Goal: Task Accomplishment & Management: Manage account settings

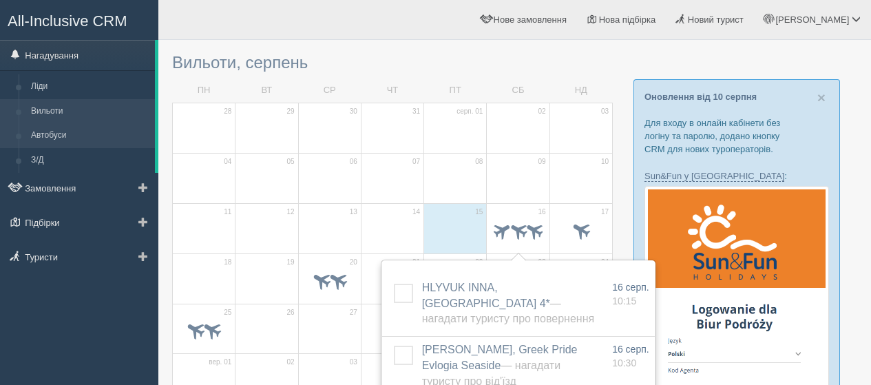
scroll to position [138, 0]
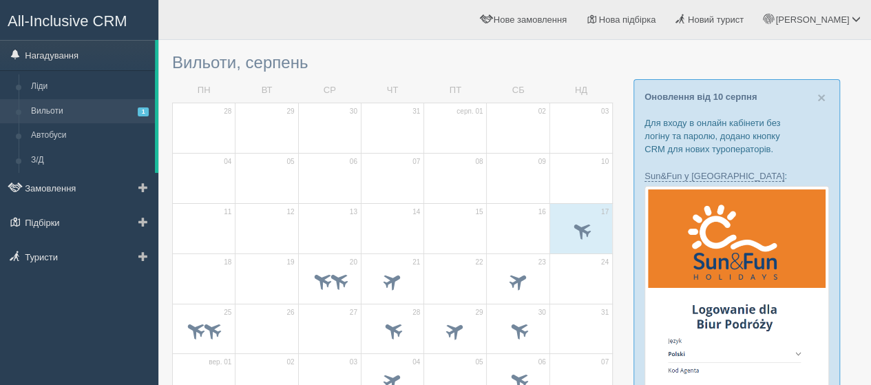
click at [41, 114] on link "Вильоти 1" at bounding box center [90, 111] width 130 height 25
click at [588, 220] on span at bounding box center [581, 231] width 48 height 23
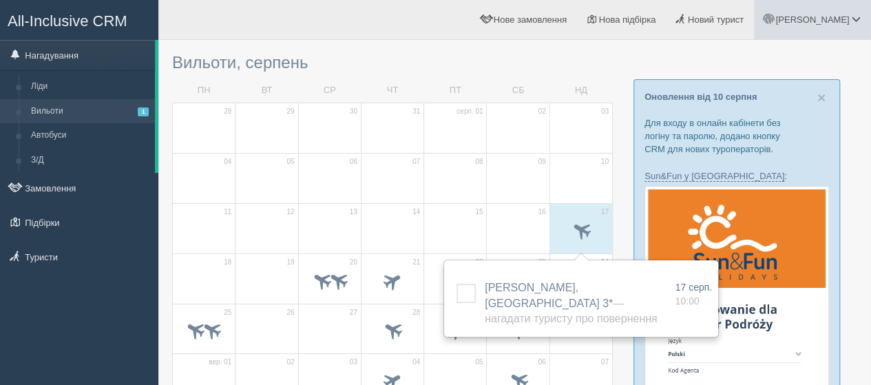
click at [841, 19] on span "[PERSON_NAME]" at bounding box center [812, 19] width 74 height 10
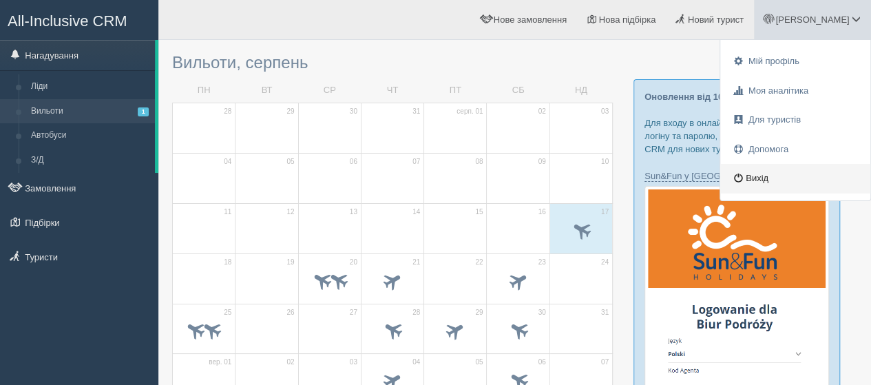
click at [760, 181] on link "Вихід" at bounding box center [795, 179] width 150 height 30
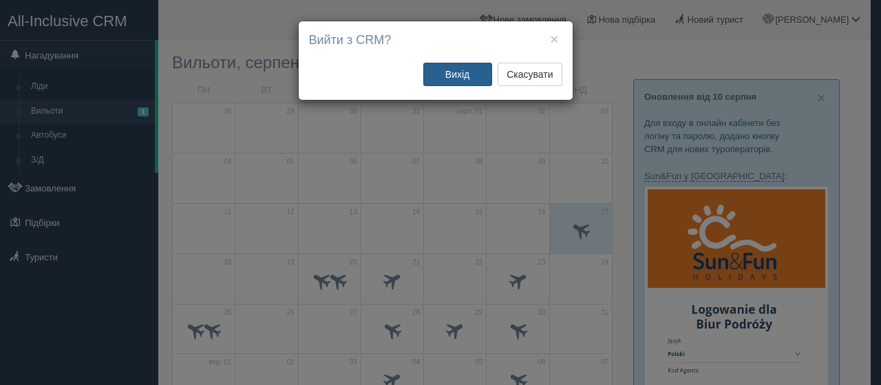
click at [450, 72] on button "Вихід" at bounding box center [457, 74] width 69 height 23
